Goal: Information Seeking & Learning: Learn about a topic

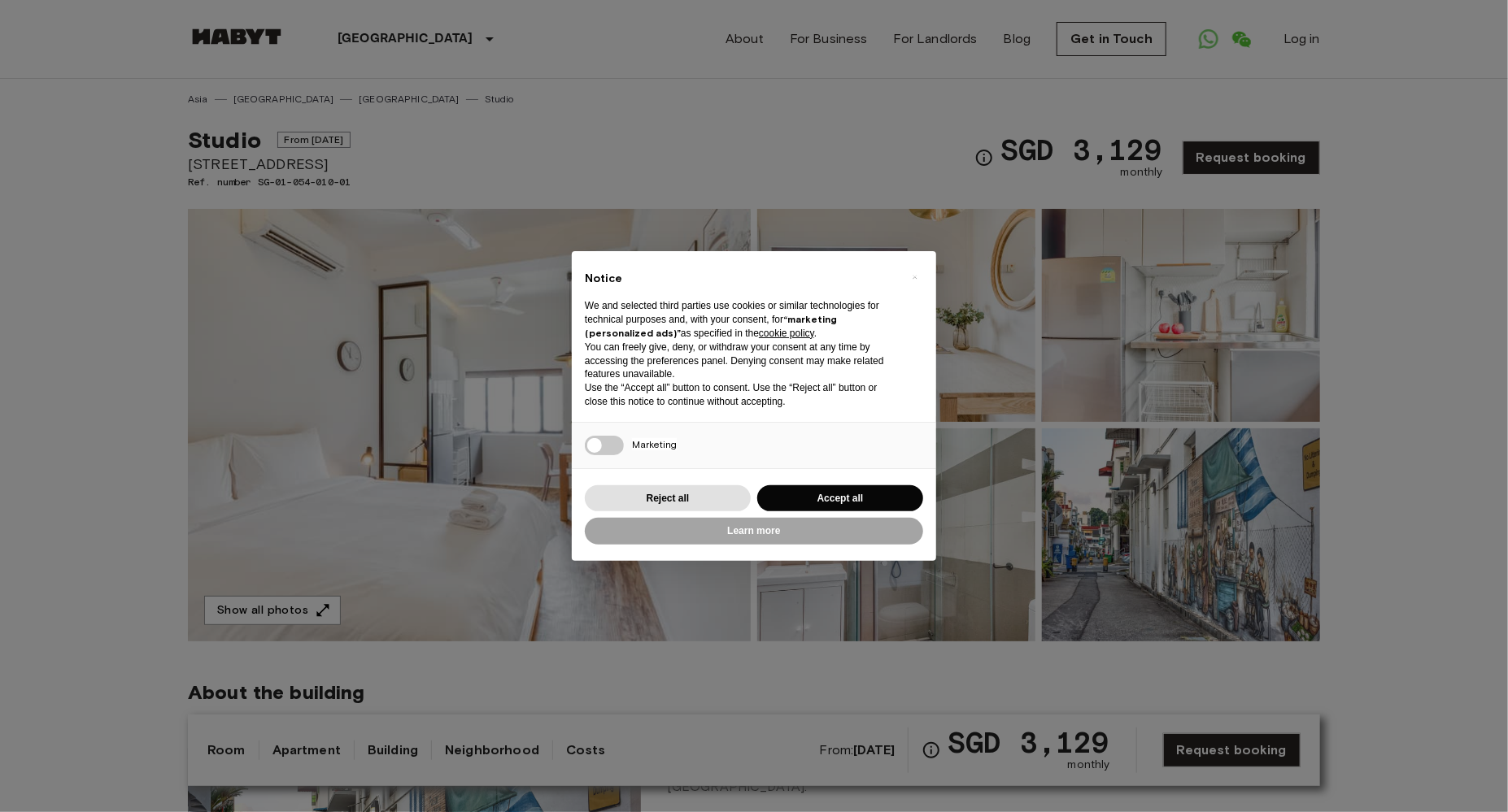
click at [533, 388] on div "× Notice We and selected third parties use cookies or similar technologies for …" at bounding box center [754, 406] width 1508 height 812
drag, startPoint x: 738, startPoint y: 563, endPoint x: 765, endPoint y: 533, distance: 40.4
click at [740, 562] on div "× Notice We and selected third parties use cookies or similar technologies for …" at bounding box center [753, 406] width 390 height 336
click at [766, 533] on button "Learn more" at bounding box center [754, 532] width 339 height 27
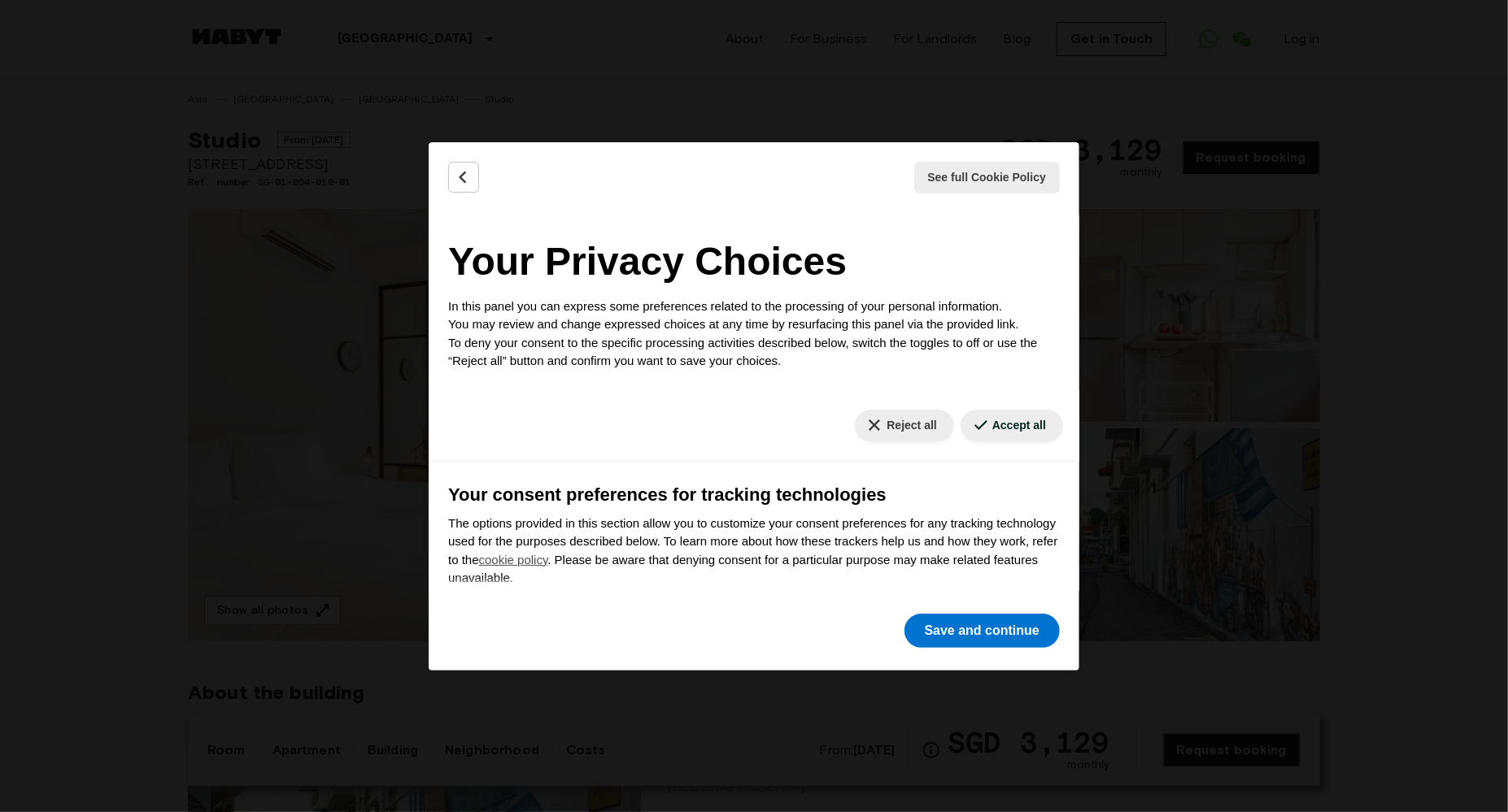
click at [482, 186] on div "See full Cookie Policy Cookie Policy" at bounding box center [754, 177] width 651 height 71
click at [464, 177] on icon "Back" at bounding box center [463, 177] width 17 height 17
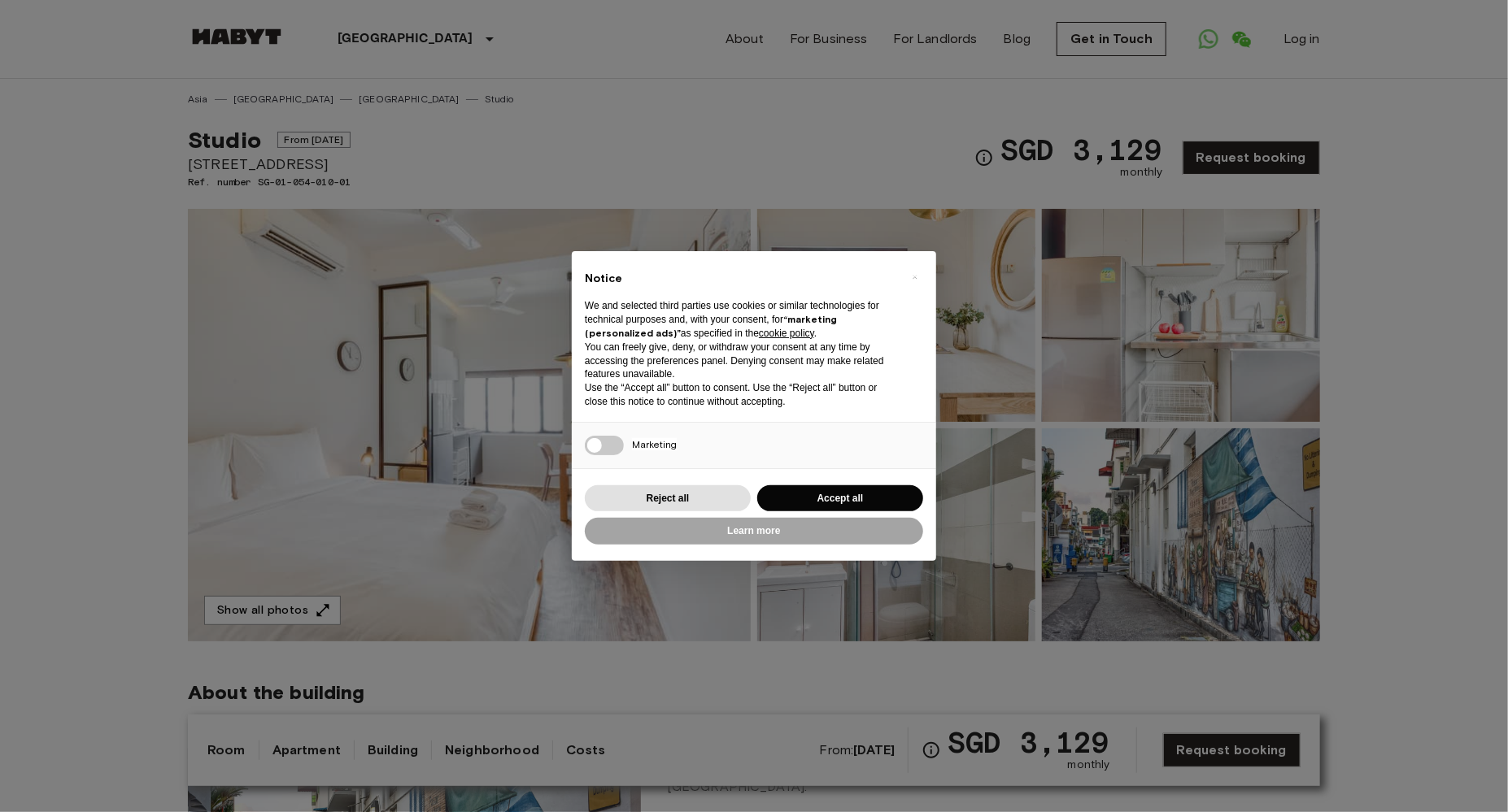
click at [550, 93] on div "× Notice We and selected third parties use cookies or similar technologies for …" at bounding box center [754, 406] width 1508 height 812
click at [808, 490] on button "Accept all" at bounding box center [840, 499] width 166 height 27
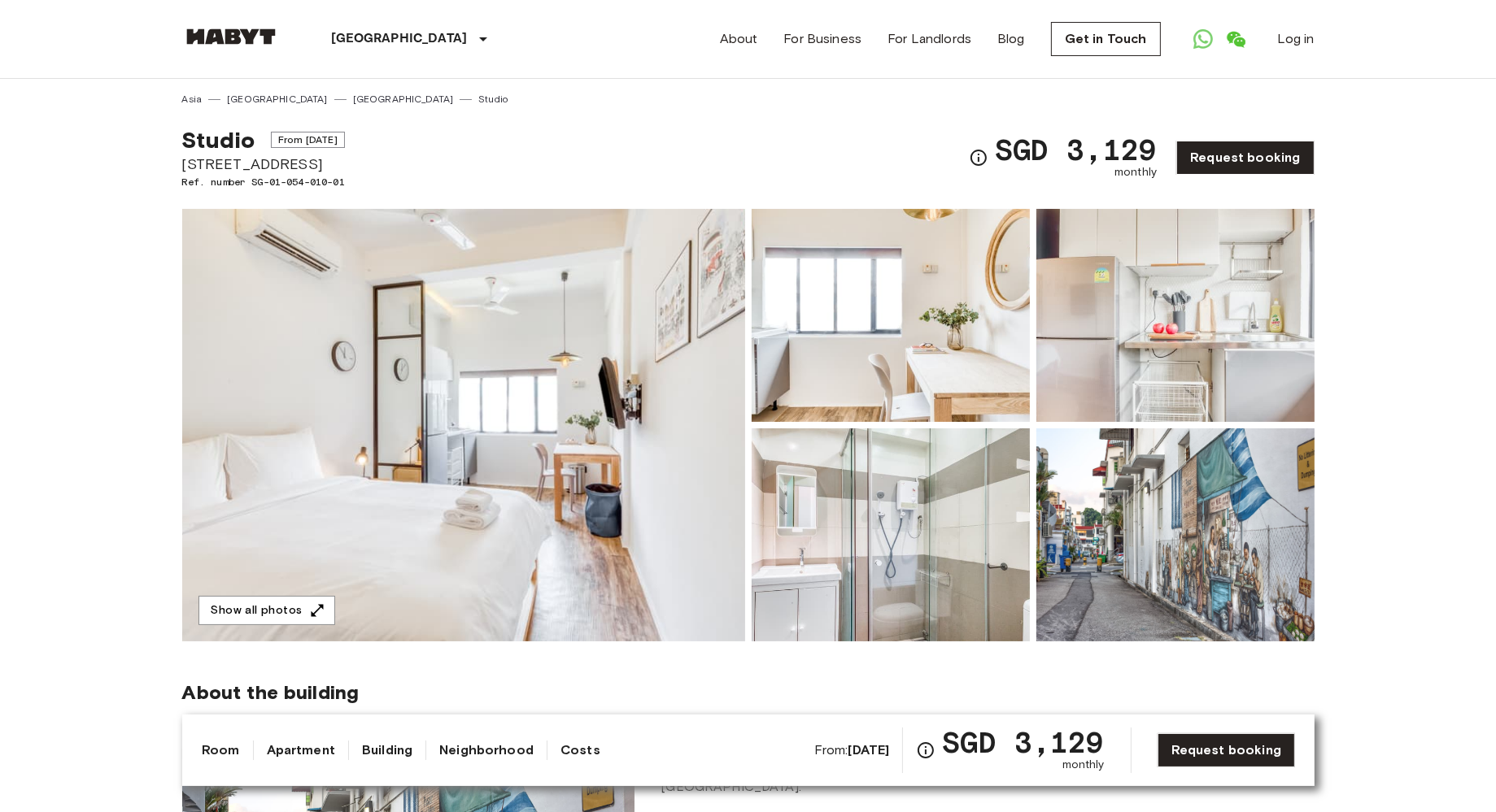
click at [619, 400] on img at bounding box center [463, 425] width 563 height 433
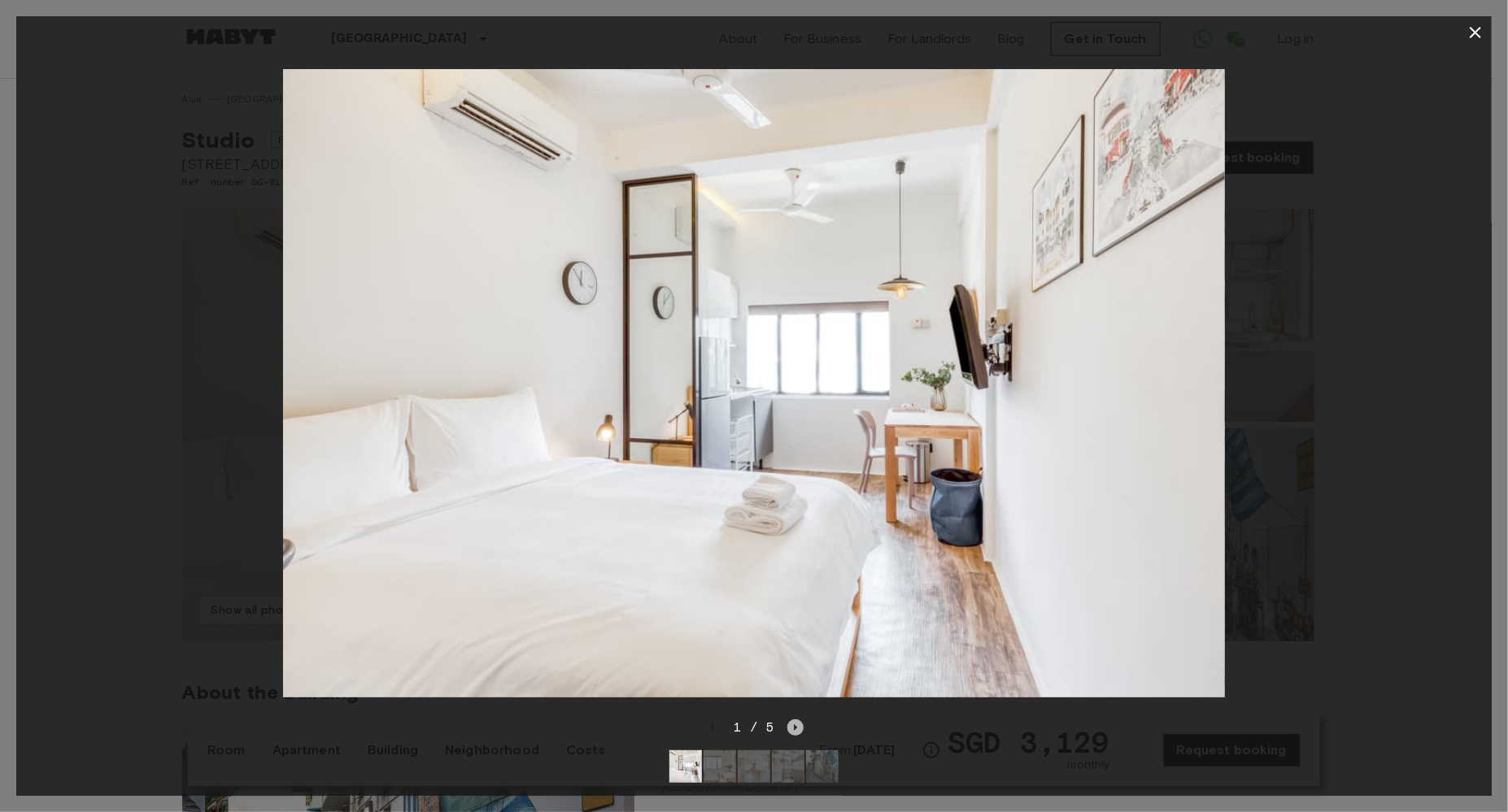
click at [796, 720] on icon "Next image" at bounding box center [795, 727] width 17 height 17
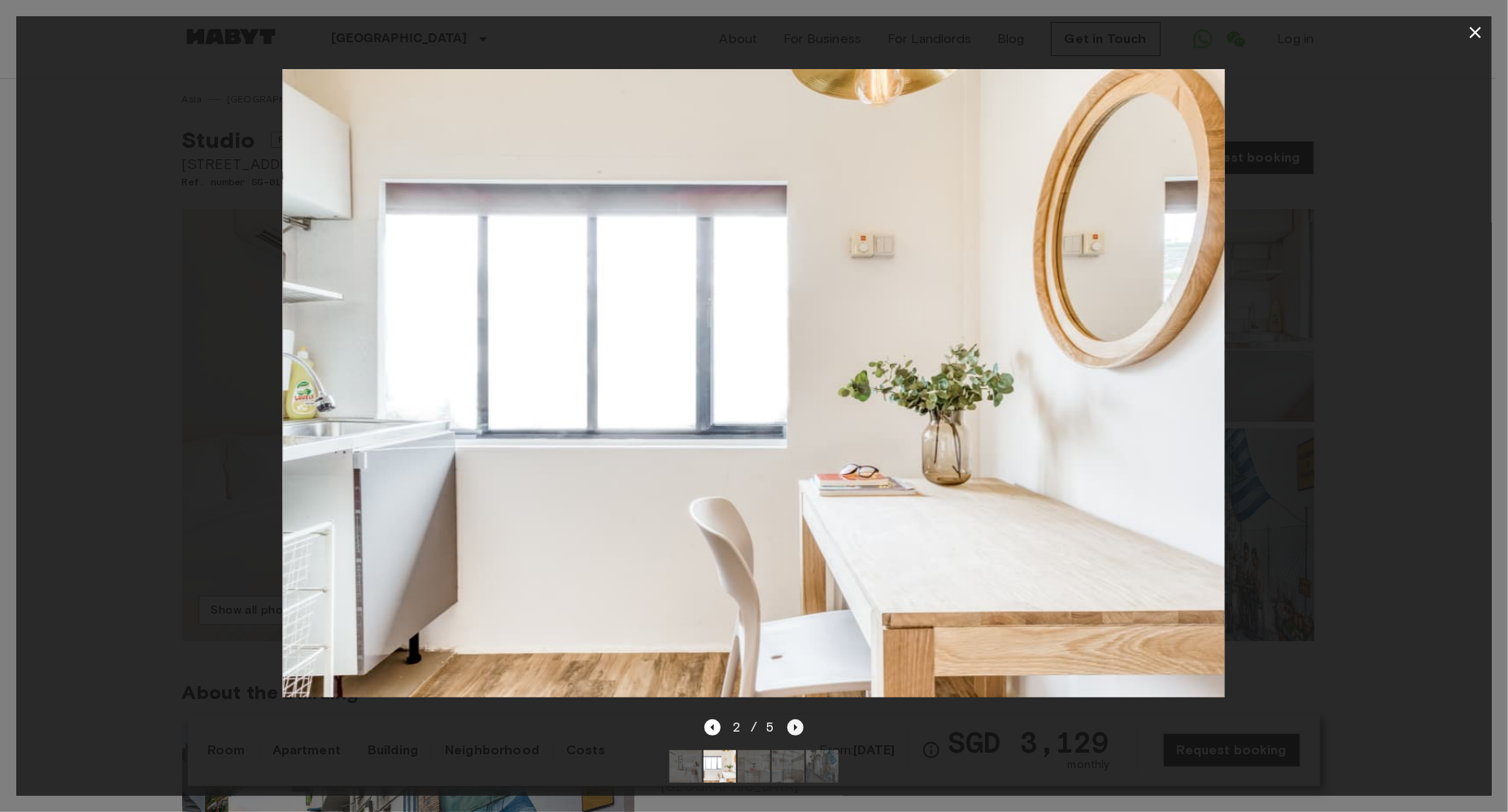
click at [796, 720] on icon "Next image" at bounding box center [795, 727] width 17 height 17
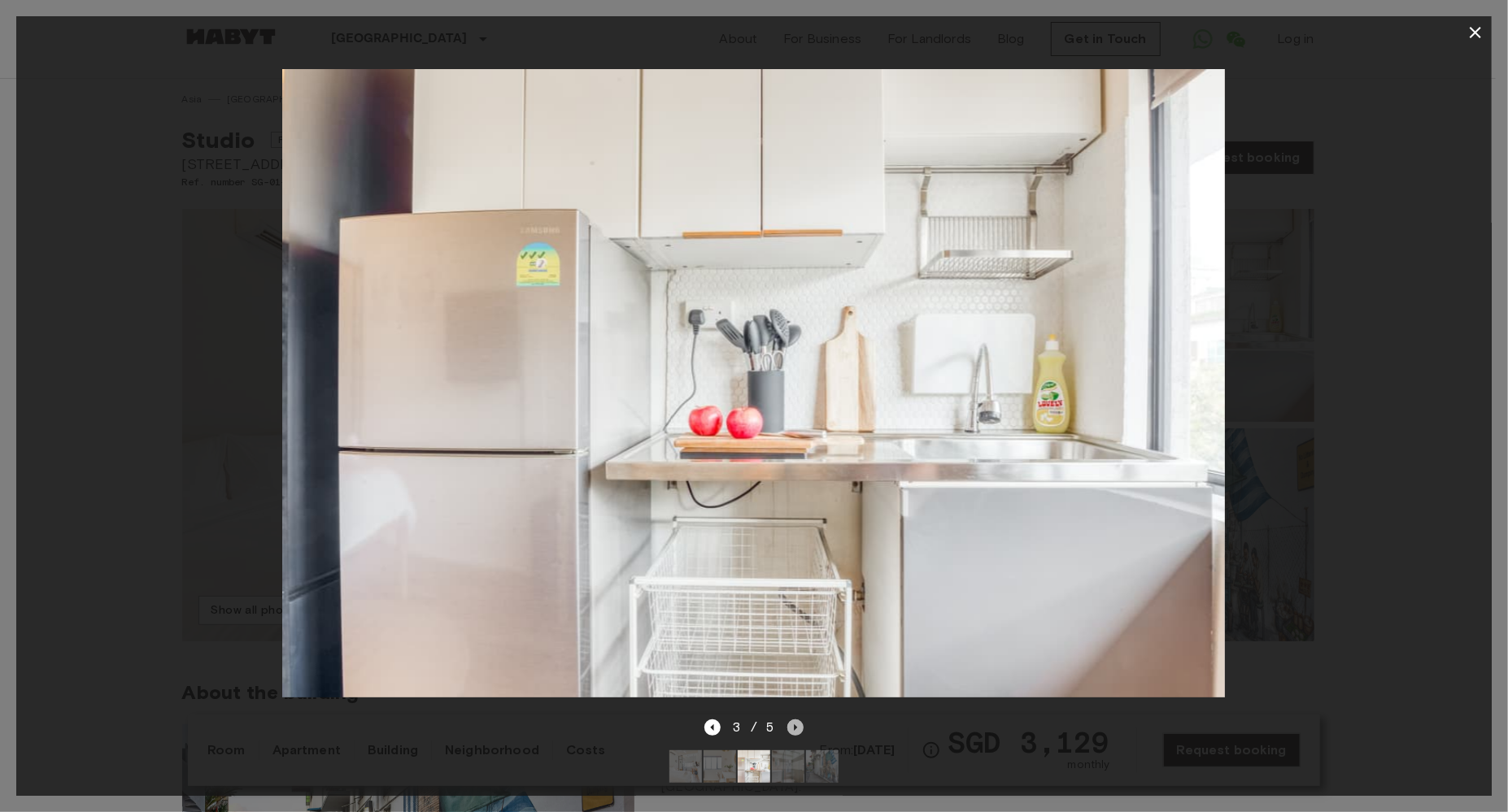
click at [787, 720] on icon "Next image" at bounding box center [795, 727] width 17 height 17
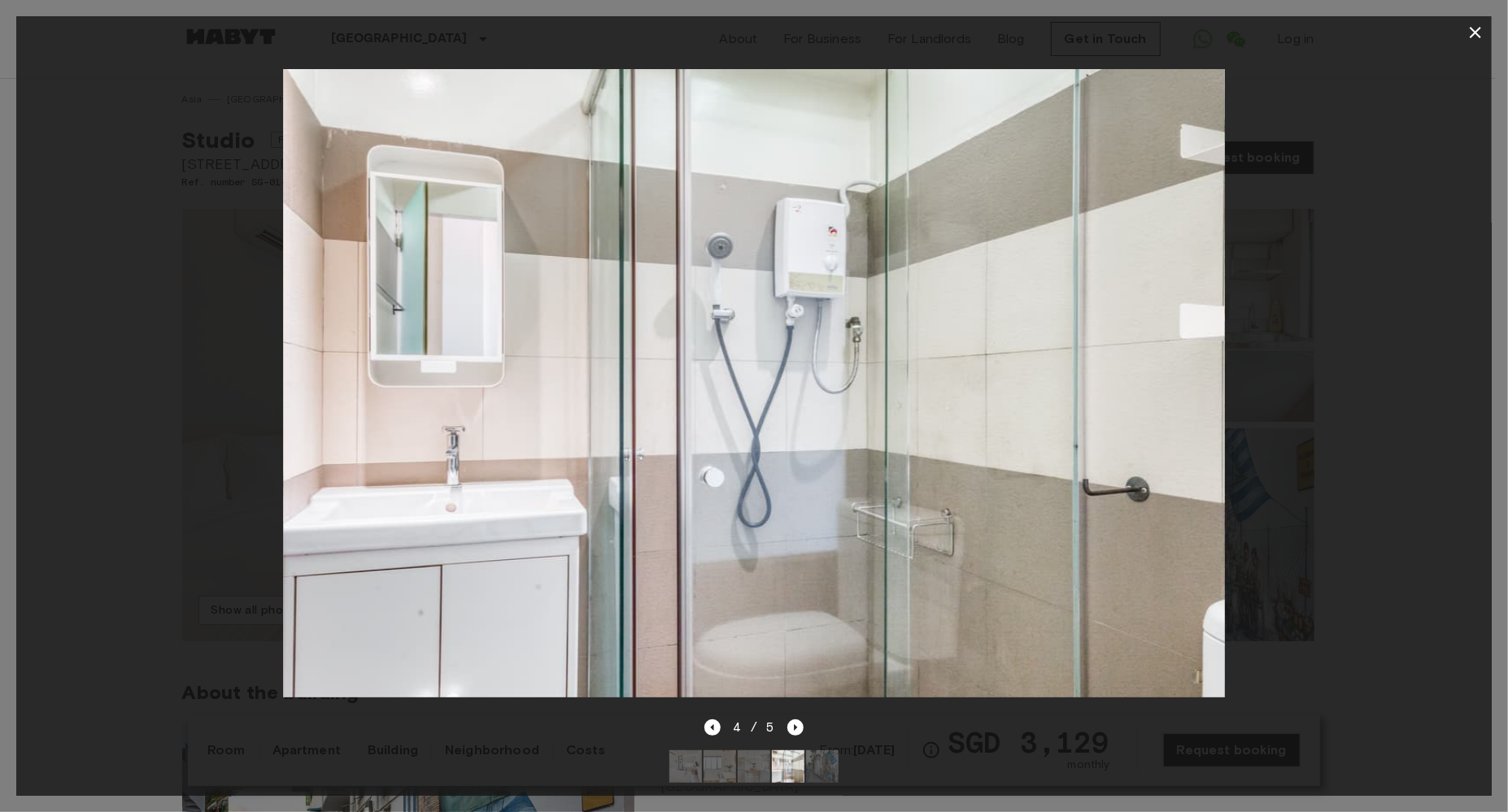
click at [784, 718] on div "4 / 5" at bounding box center [754, 727] width 100 height 19
click at [792, 720] on icon "Next image" at bounding box center [795, 727] width 17 height 17
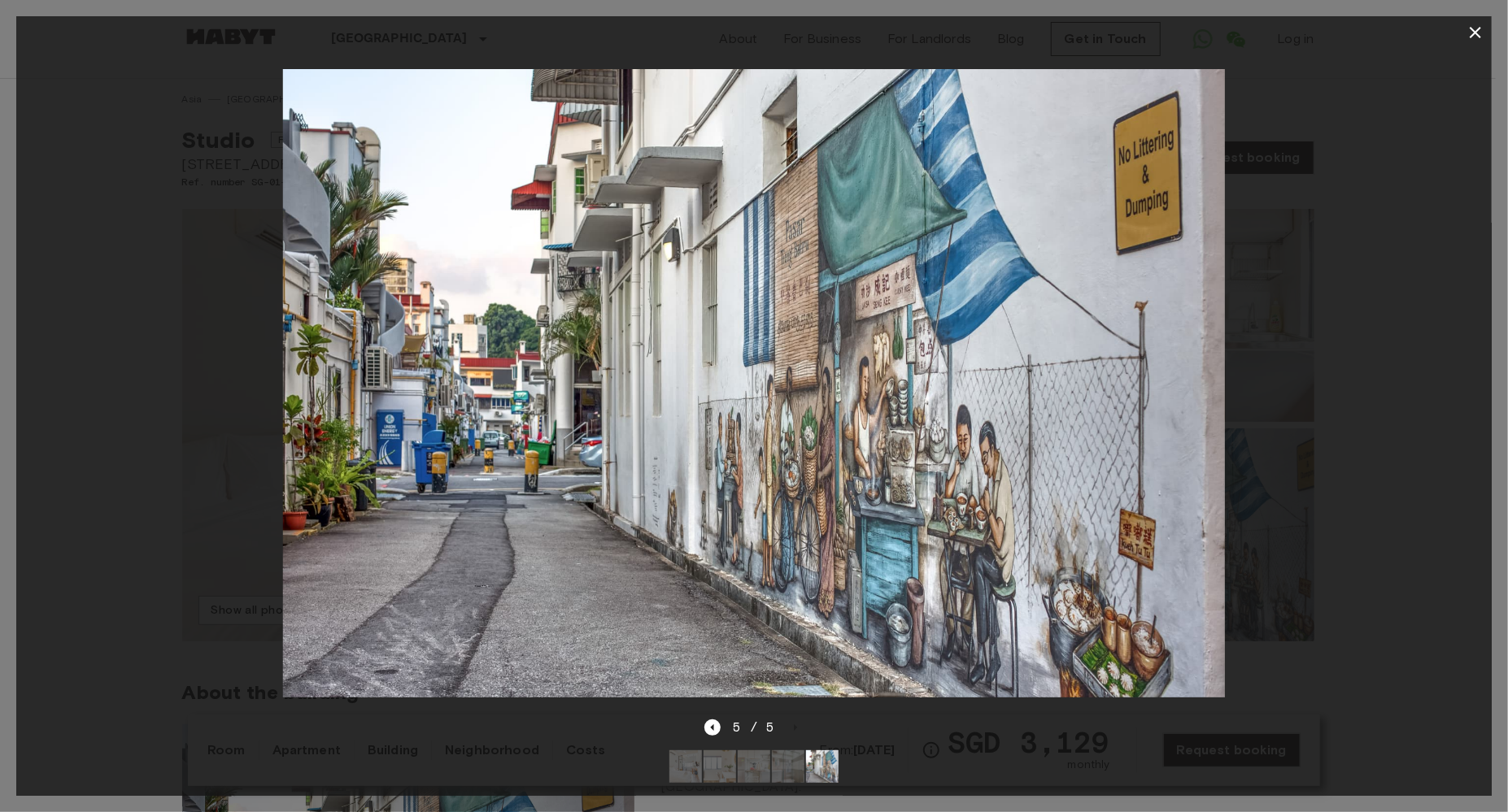
click at [792, 719] on div "5 / 5" at bounding box center [754, 727] width 100 height 19
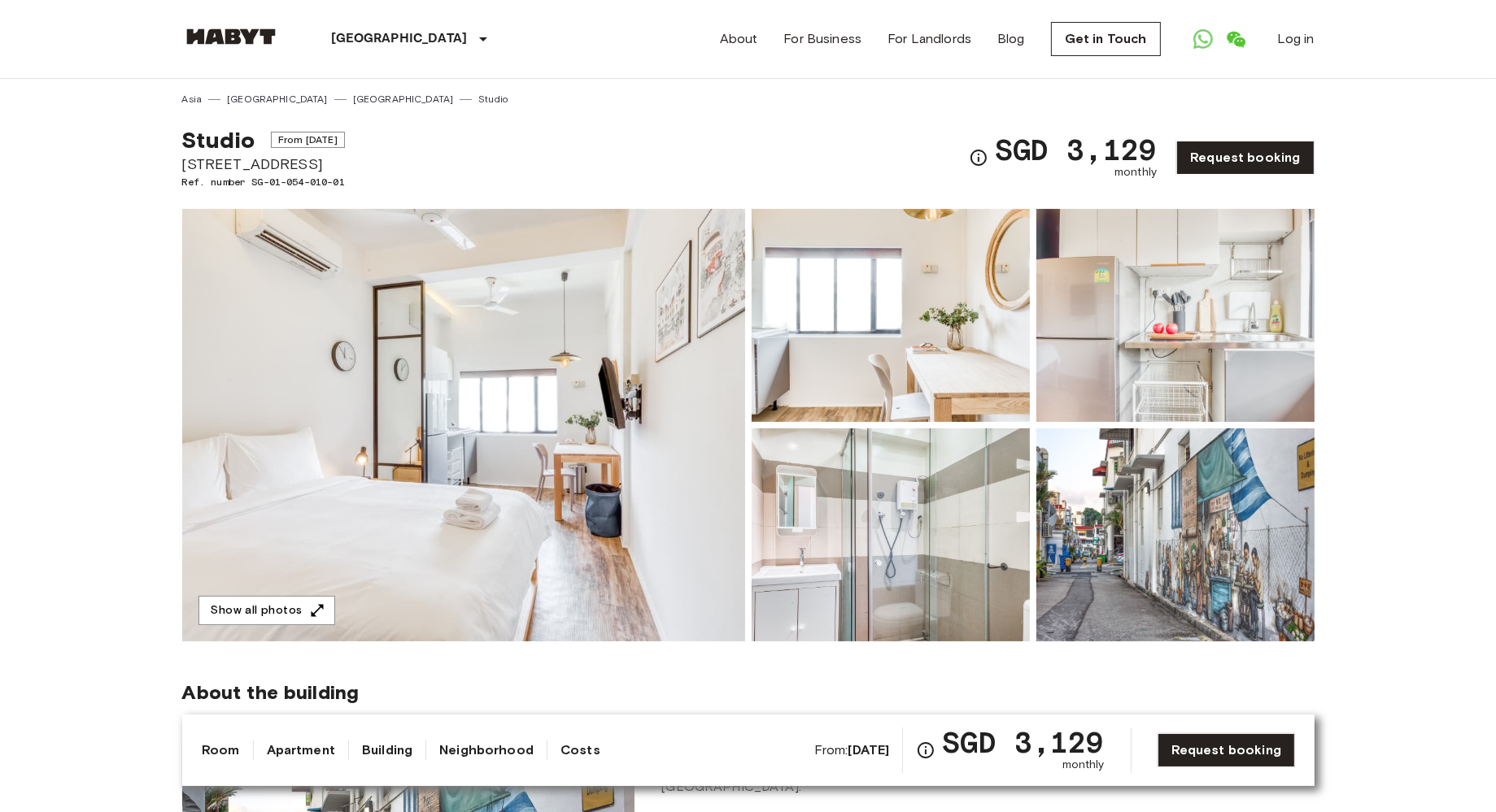
click at [1064, 288] on img at bounding box center [1175, 315] width 278 height 213
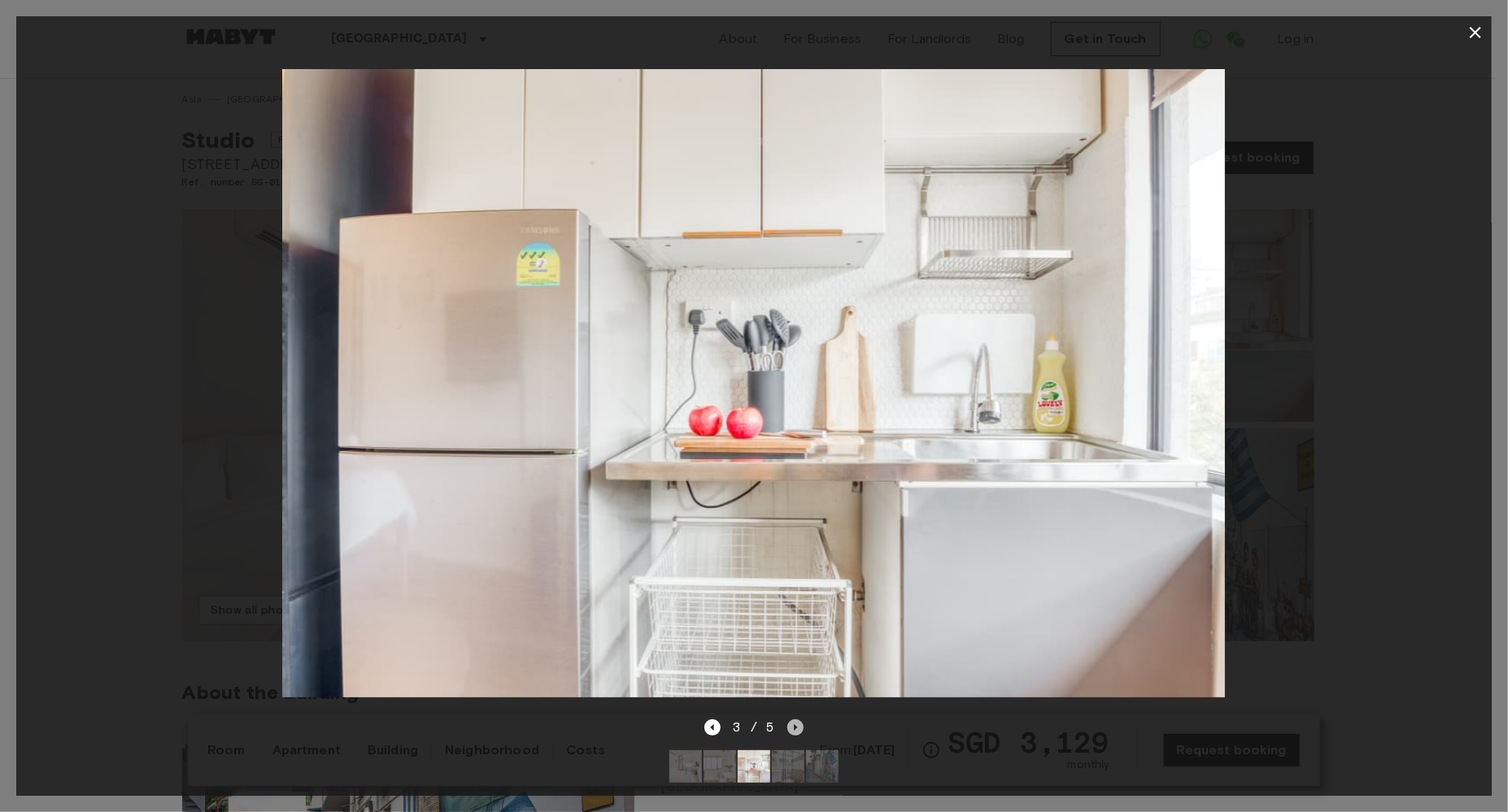
click at [802, 720] on icon "Next image" at bounding box center [795, 727] width 17 height 17
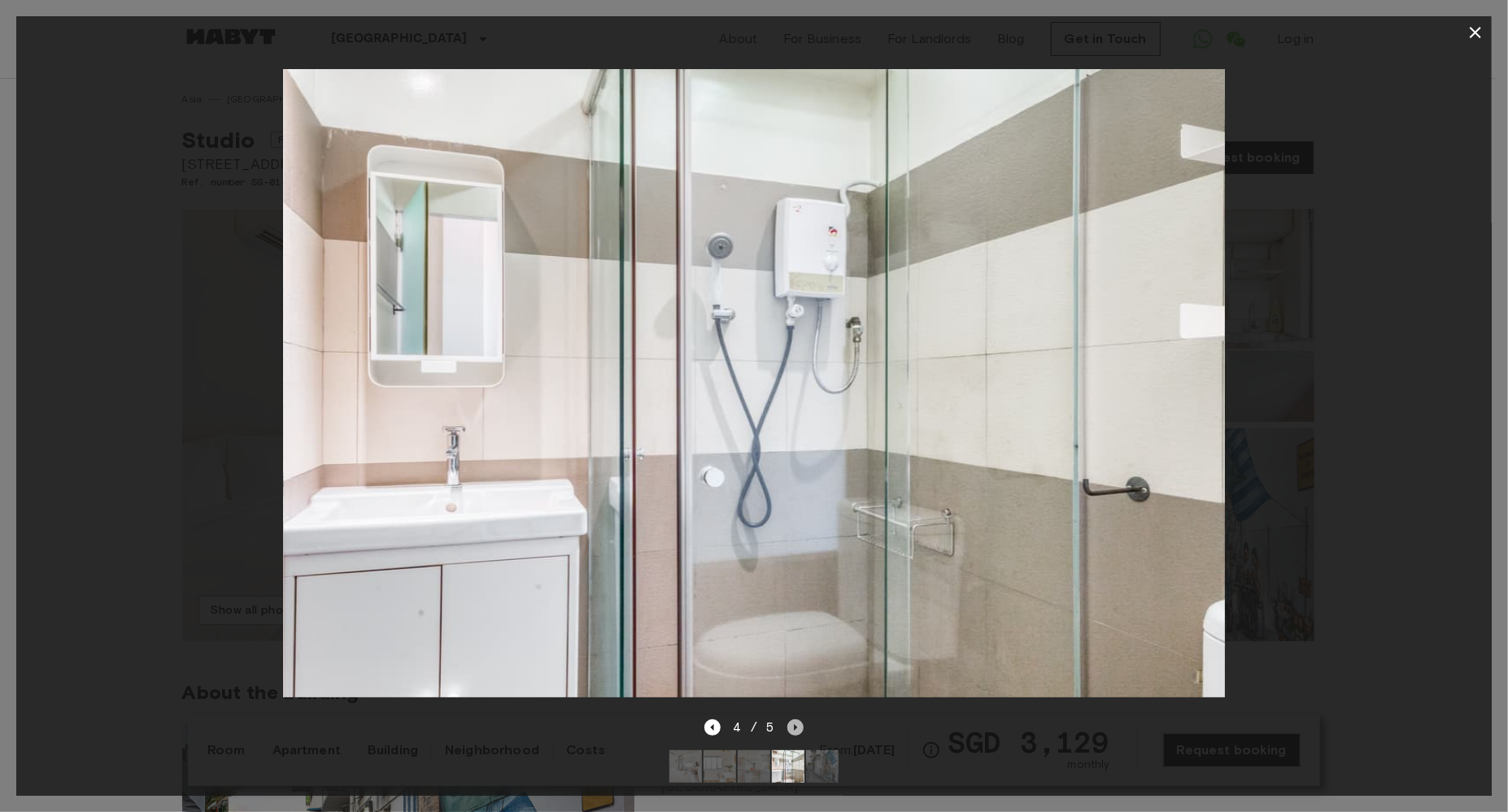
click at [802, 720] on icon "Next image" at bounding box center [795, 727] width 17 height 17
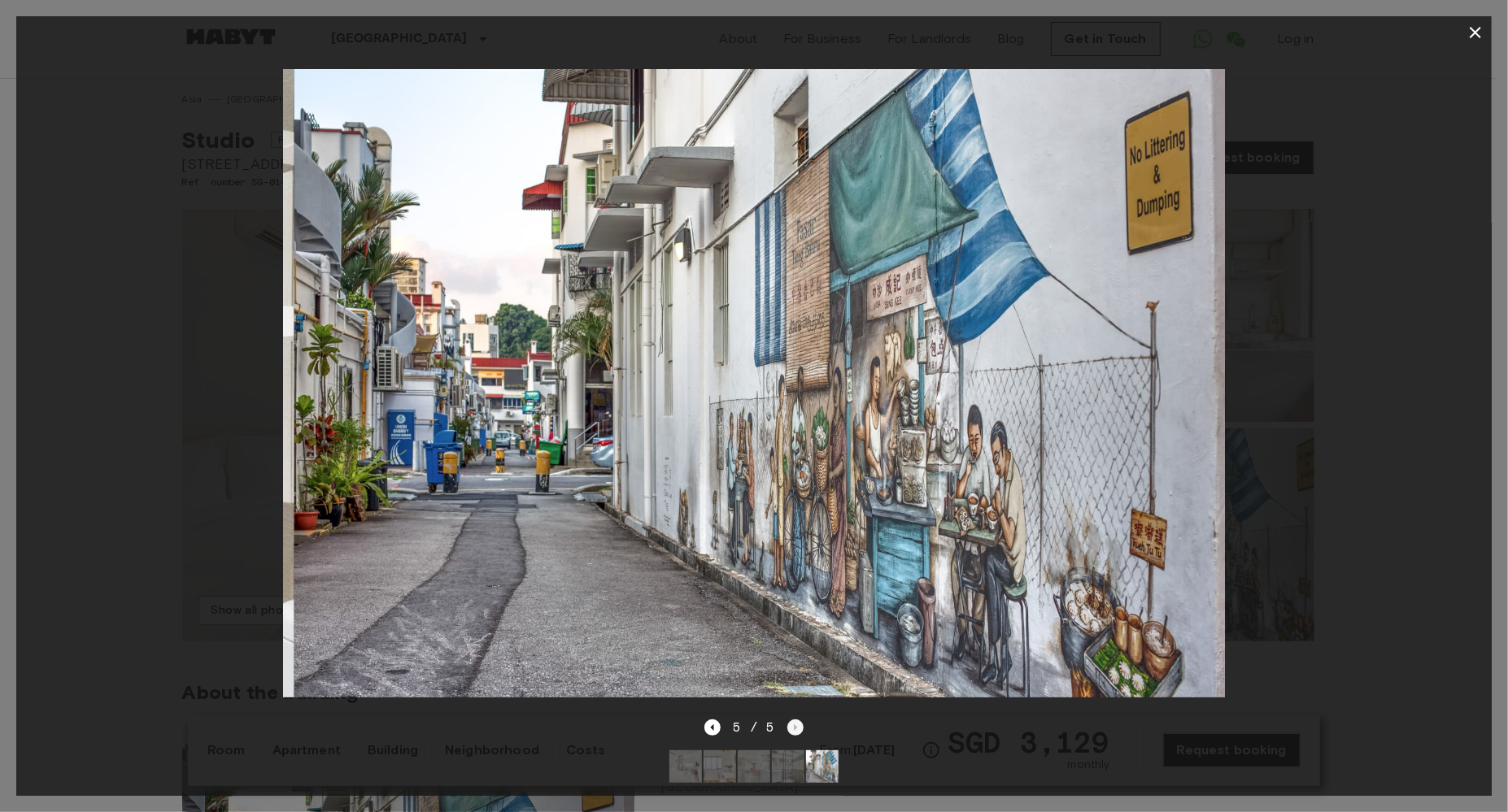
click at [802, 718] on div "5 / 5" at bounding box center [754, 727] width 100 height 19
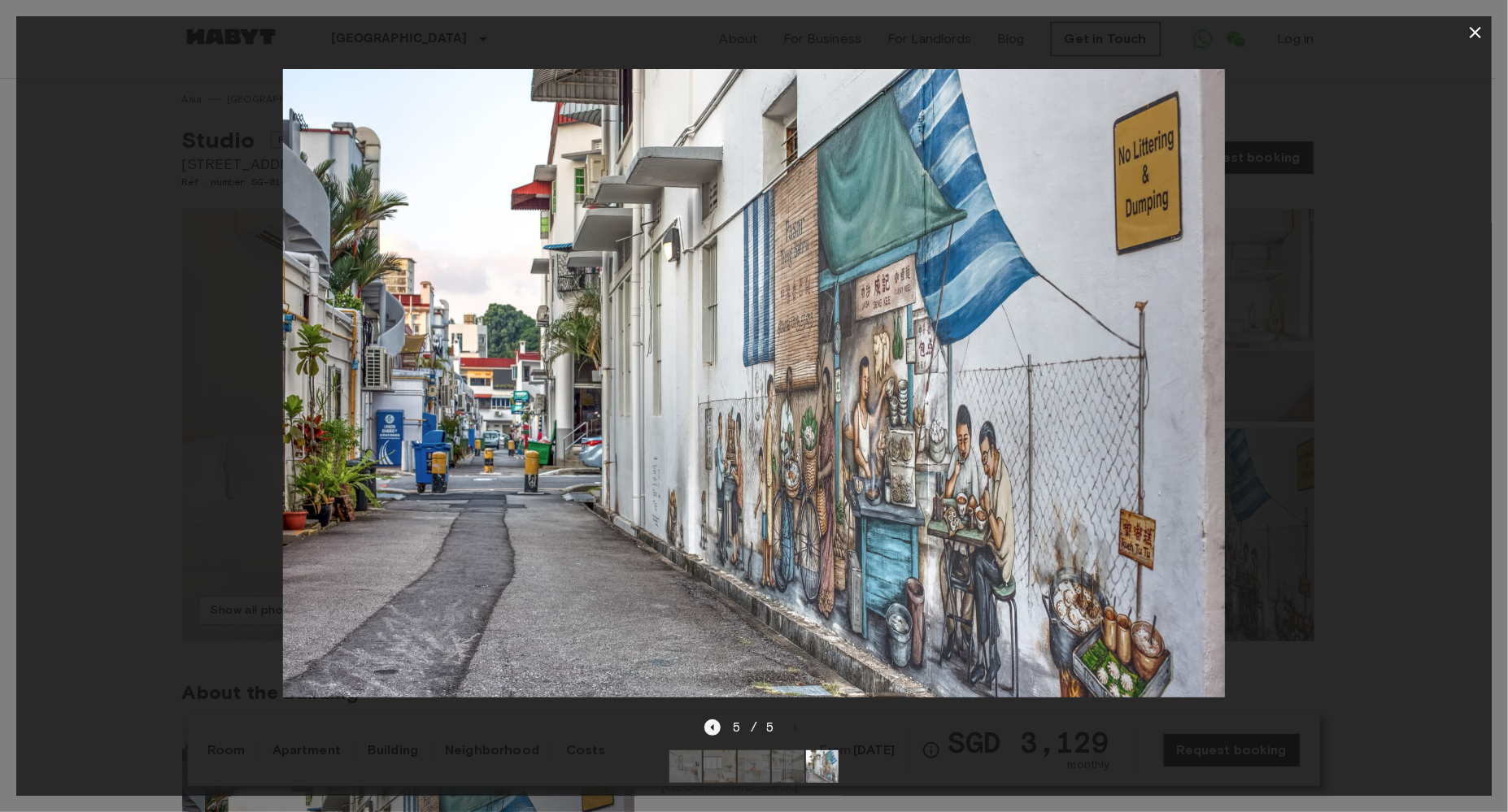
click at [714, 720] on icon "Previous image" at bounding box center [712, 727] width 17 height 17
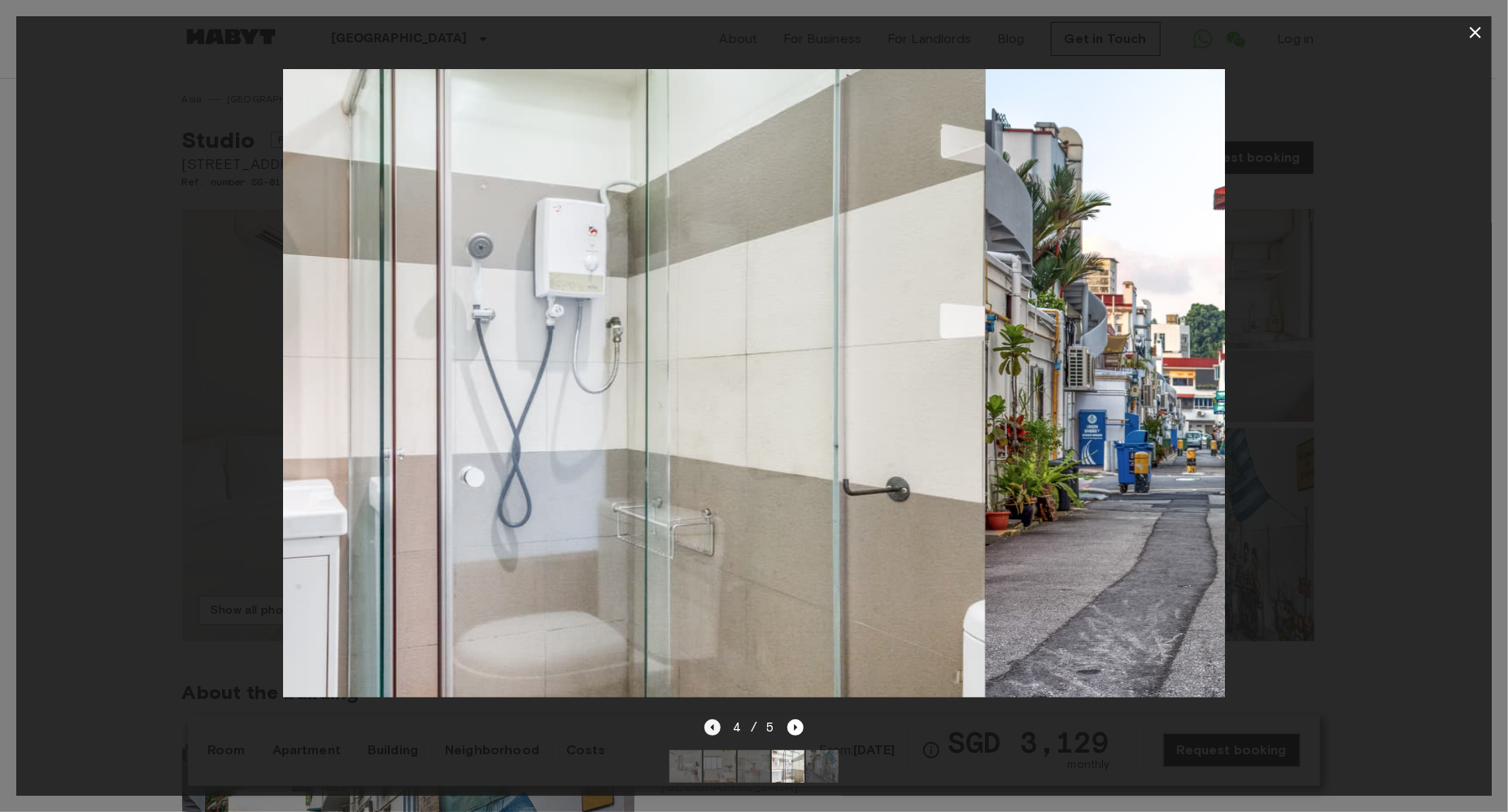
click at [713, 724] on icon "Previous image" at bounding box center [711, 727] width 3 height 7
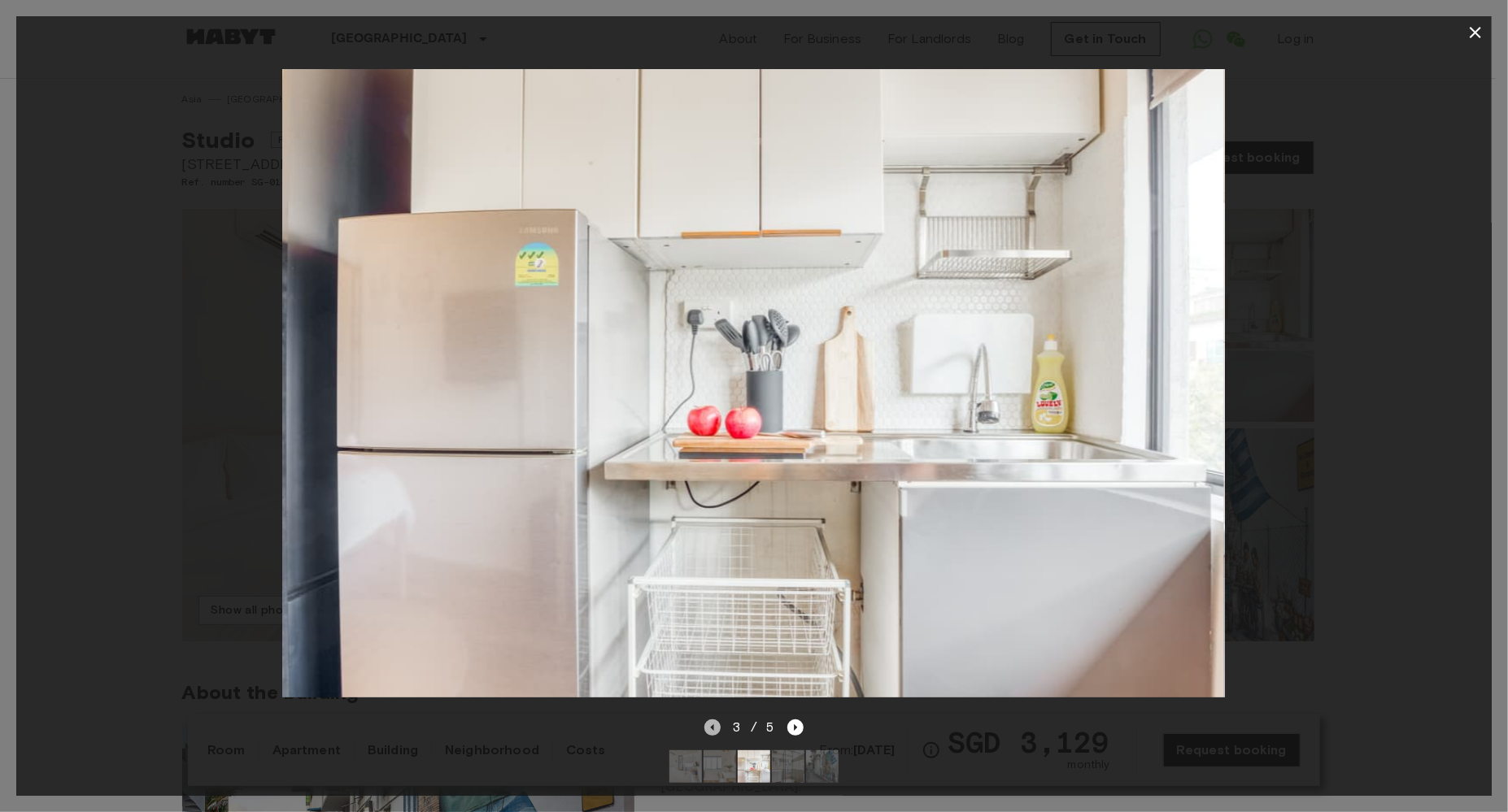
click at [712, 720] on icon "Previous image" at bounding box center [712, 727] width 17 height 17
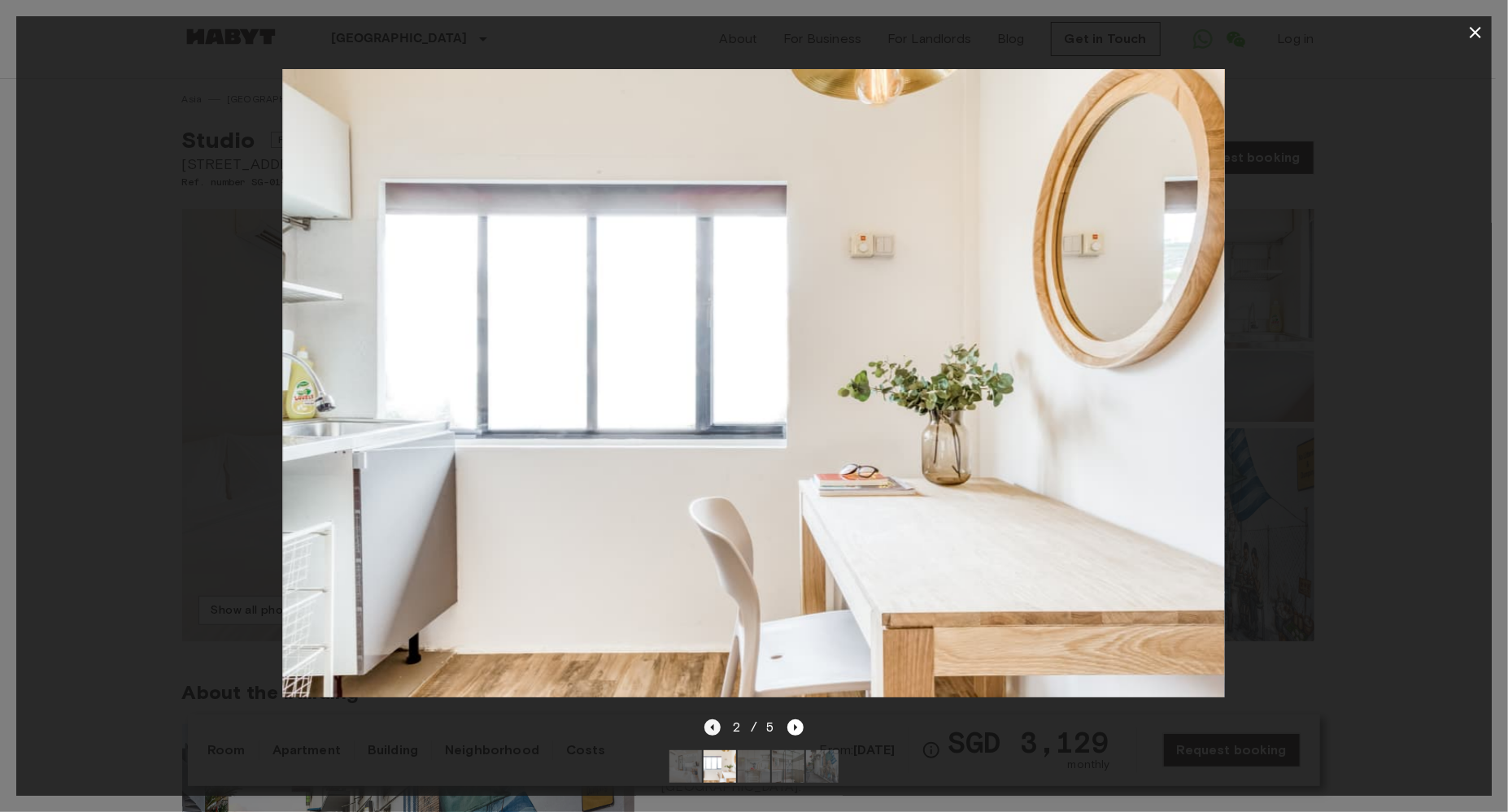
click at [712, 720] on icon "Previous image" at bounding box center [712, 727] width 17 height 17
